Goal: Use online tool/utility: Utilize a website feature to perform a specific function

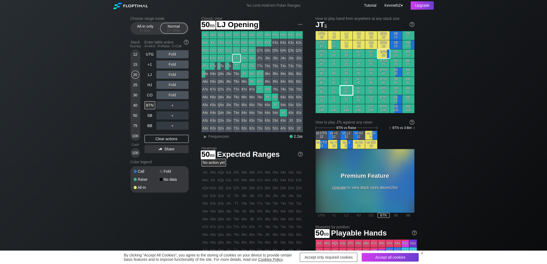
click at [346, 91] on div "LJ 50" at bounding box center [346, 90] width 12 height 9
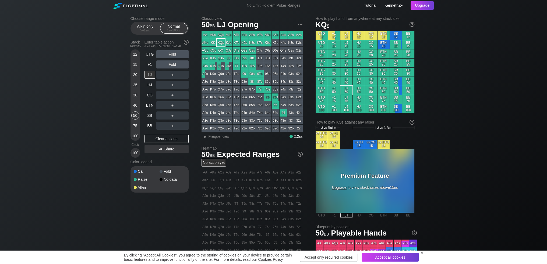
click at [220, 44] on div "KQs" at bounding box center [221, 43] width 8 height 8
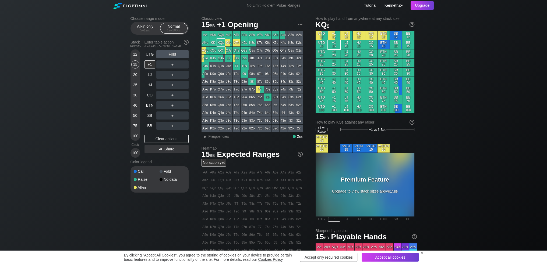
click at [334, 45] on div "+1 15" at bounding box center [334, 44] width 12 height 9
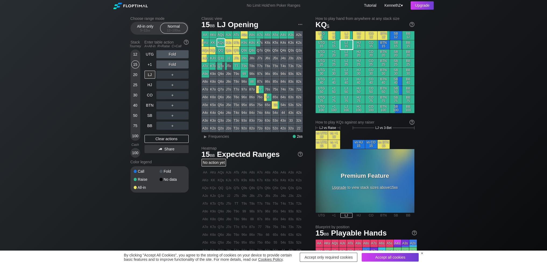
click at [349, 47] on div "LJ 15" at bounding box center [346, 44] width 12 height 9
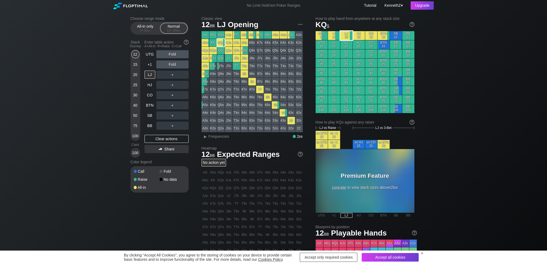
click at [346, 40] on div "LJ 12" at bounding box center [346, 35] width 12 height 9
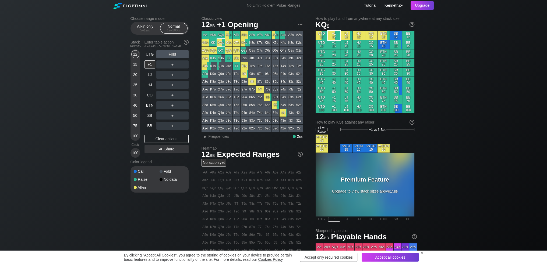
click at [336, 37] on div "+1 12" at bounding box center [334, 35] width 12 height 9
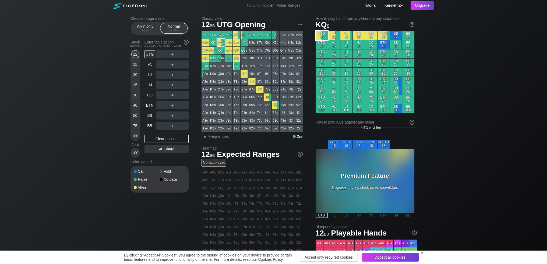
click at [316, 36] on div "UTG 12" at bounding box center [322, 35] width 12 height 9
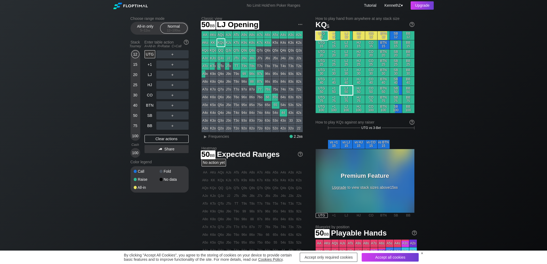
click at [346, 94] on div "LJ 50" at bounding box center [346, 90] width 12 height 9
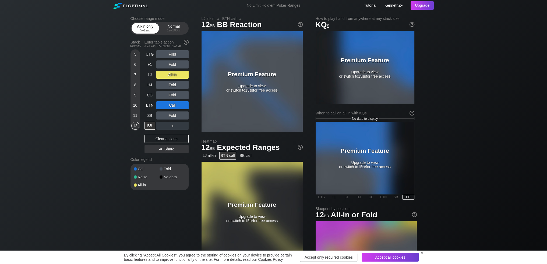
click at [148, 30] on span "bb" at bounding box center [148, 31] width 3 height 4
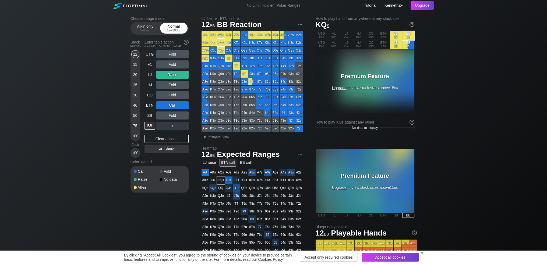
click at [179, 27] on div "Normal 12 – 100 bb" at bounding box center [173, 28] width 25 height 10
